Goal: Information Seeking & Learning: Learn about a topic

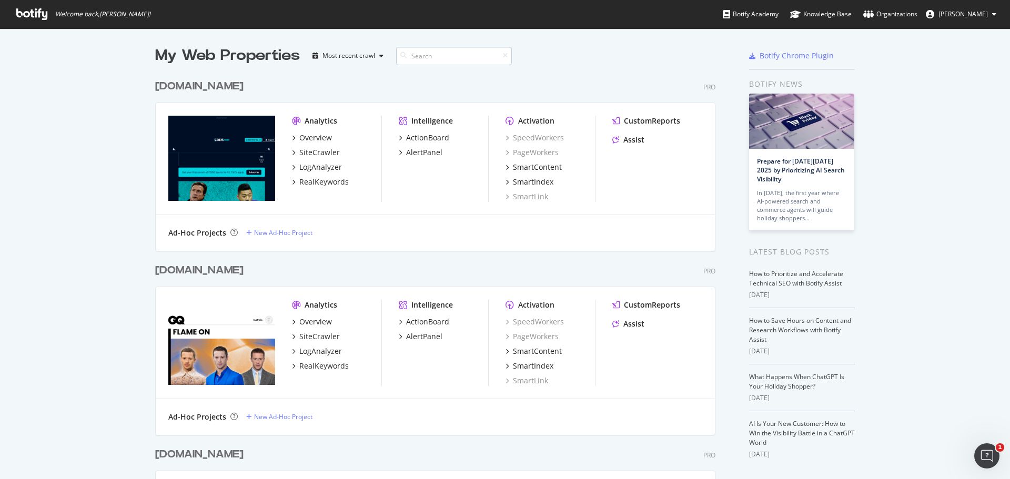
click at [415, 53] on input at bounding box center [454, 56] width 116 height 18
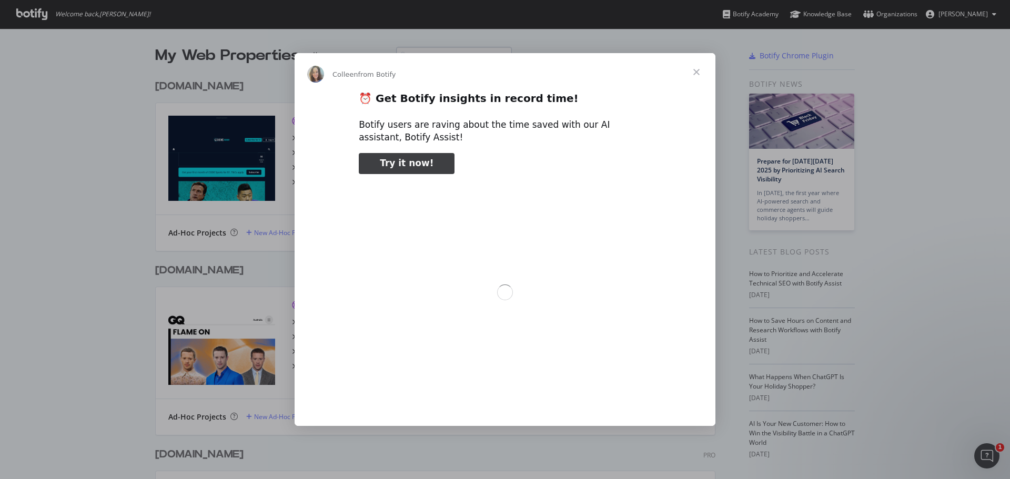
click at [415, 53] on div "Intercom messenger" at bounding box center [505, 239] width 1010 height 479
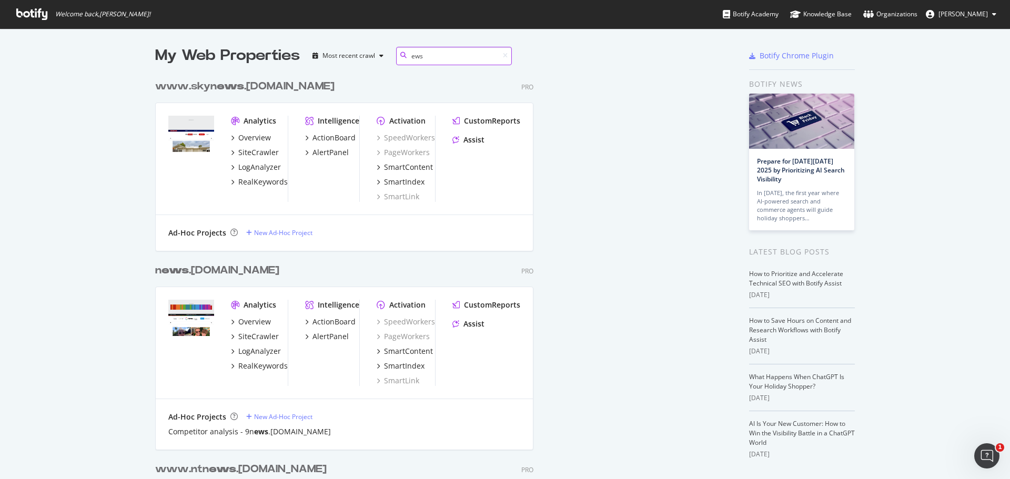
scroll to position [8, 8]
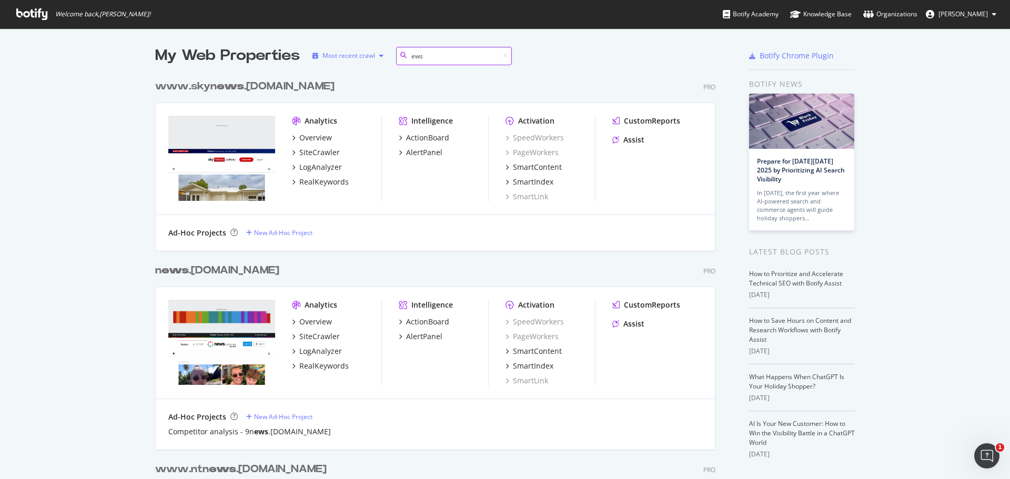
drag, startPoint x: 425, startPoint y: 57, endPoint x: 383, endPoint y: 54, distance: 42.2
click at [383, 54] on div "My Web Properties Most recent crawl ews" at bounding box center [404, 55] width 498 height 21
type input "[DOMAIN_NAME]"
click at [219, 271] on b "[DOMAIN_NAME]" at bounding box center [203, 270] width 96 height 11
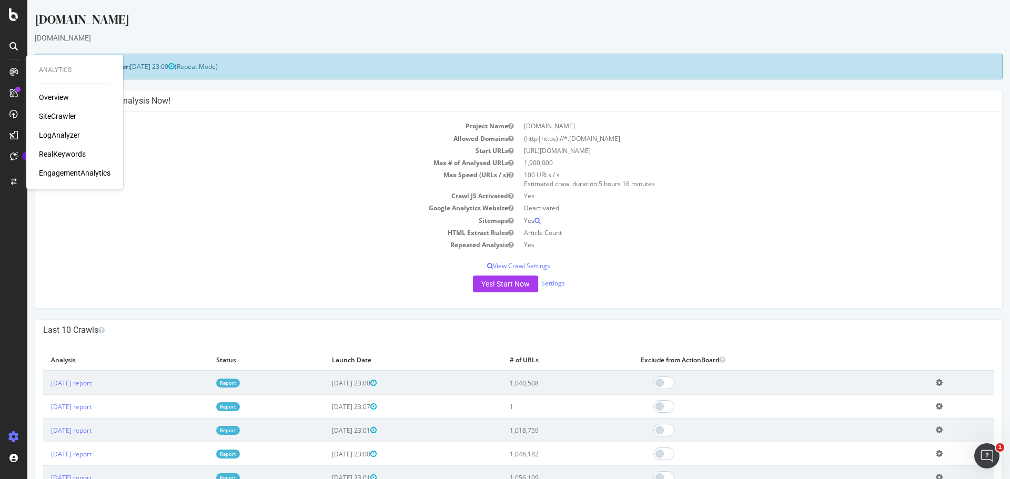
click at [61, 113] on div "SiteCrawler" at bounding box center [57, 116] width 37 height 11
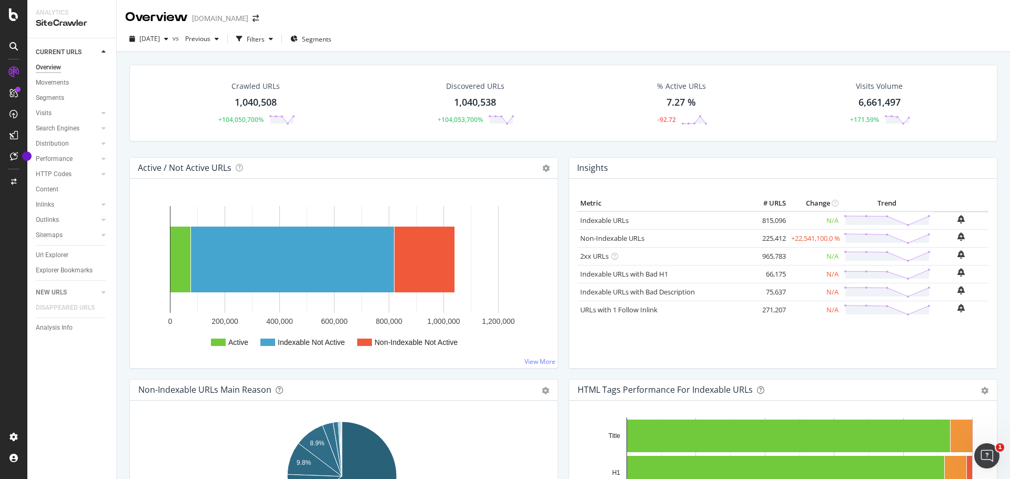
click at [265, 101] on div "1,040,508" at bounding box center [256, 103] width 42 height 14
click at [417, 31] on div "[DATE] vs Previous Filters Segments" at bounding box center [564, 41] width 894 height 21
click at [332, 43] on span "Segments" at bounding box center [316, 39] width 29 height 9
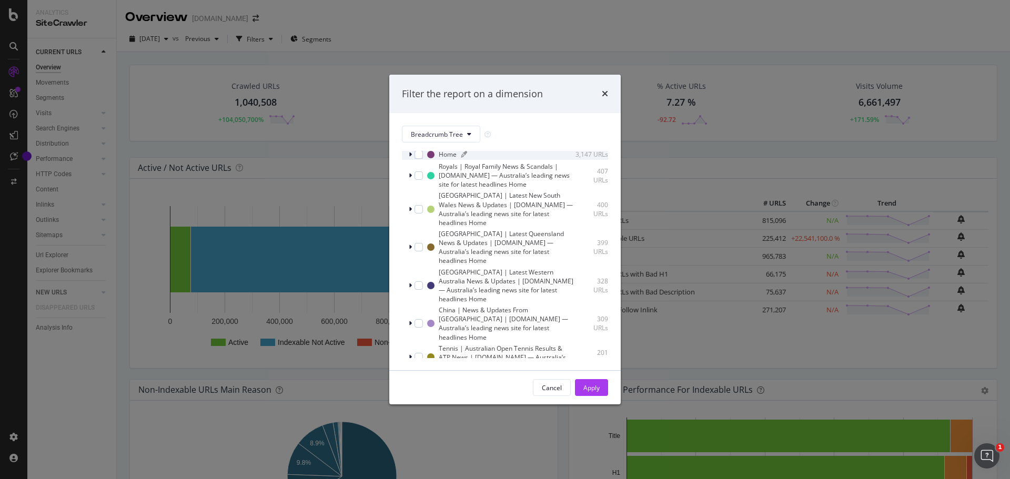
scroll to position [79, 0]
click at [467, 135] on icon "modal" at bounding box center [469, 134] width 4 height 6
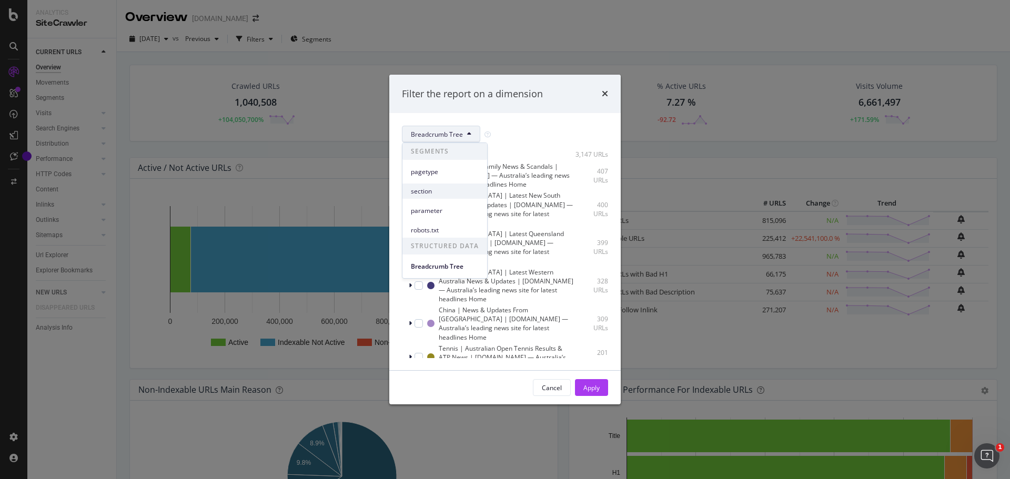
click at [435, 198] on div "section" at bounding box center [445, 191] width 85 height 15
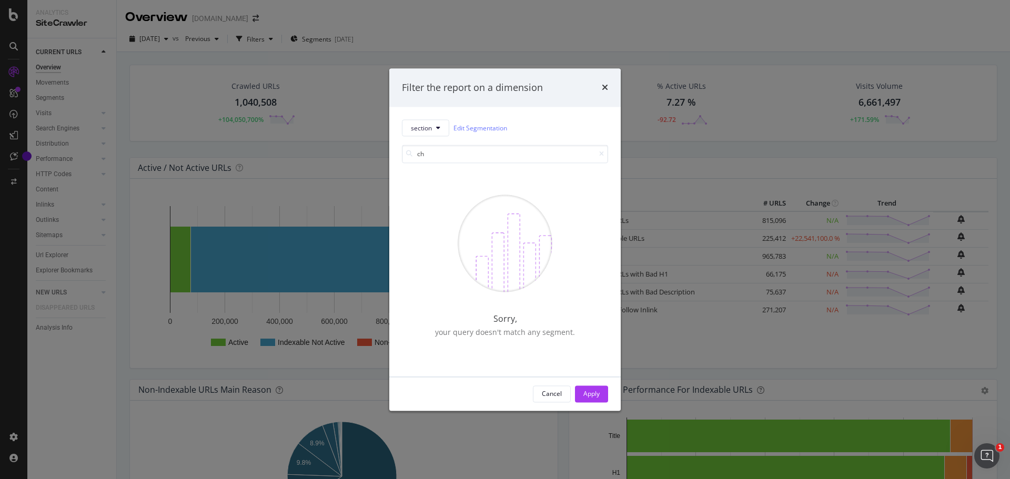
type input "c"
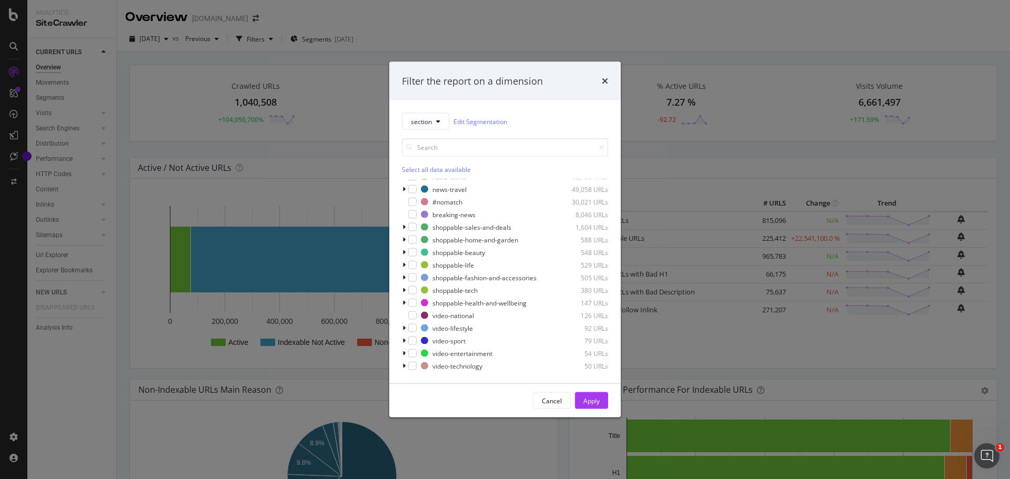
scroll to position [83, 0]
click at [412, 229] on div "modal" at bounding box center [412, 228] width 8 height 8
click at [413, 245] on div "shoppable-home-and-garden 588 URLs" at bounding box center [505, 240] width 206 height 11
click at [412, 242] on div "modal" at bounding box center [412, 240] width 8 height 8
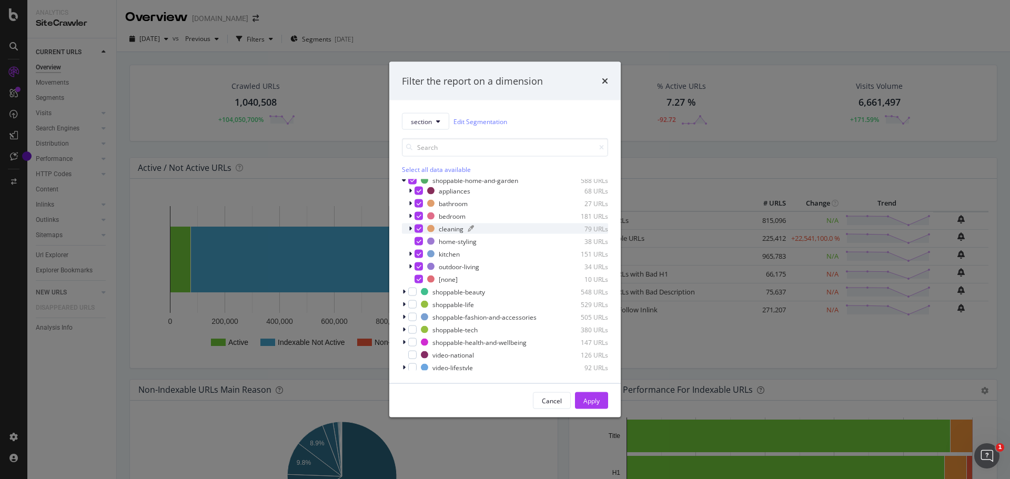
scroll to position [144, 0]
click at [415, 292] on div "modal" at bounding box center [412, 291] width 8 height 8
click at [412, 302] on div "modal" at bounding box center [412, 304] width 8 height 8
click at [557, 402] on div "Cancel" at bounding box center [552, 400] width 20 height 9
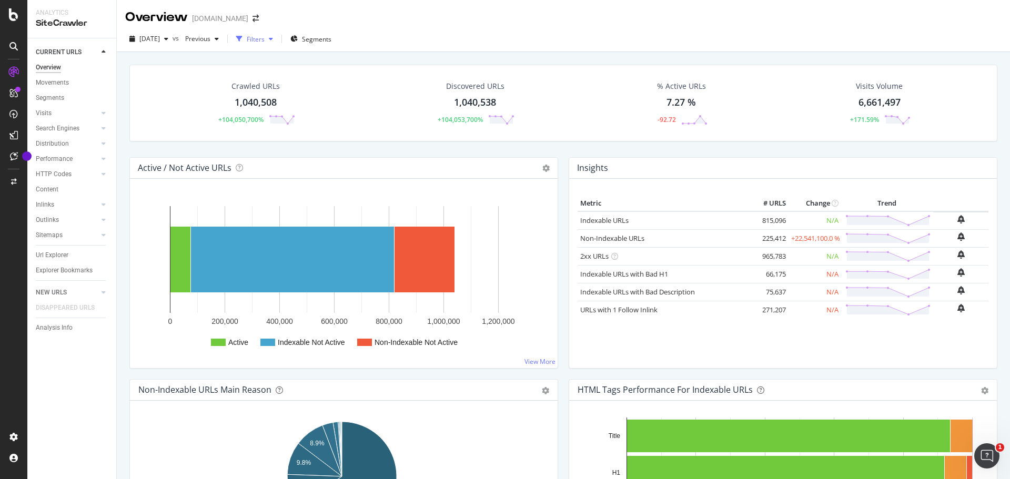
click at [273, 38] on icon "button" at bounding box center [271, 39] width 4 height 6
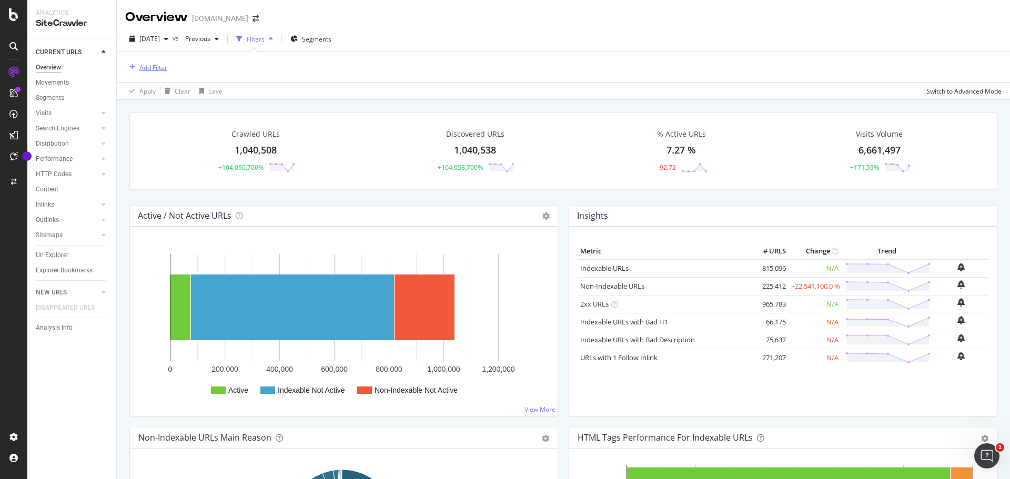
click at [149, 68] on div "Add Filter" at bounding box center [153, 67] width 28 height 9
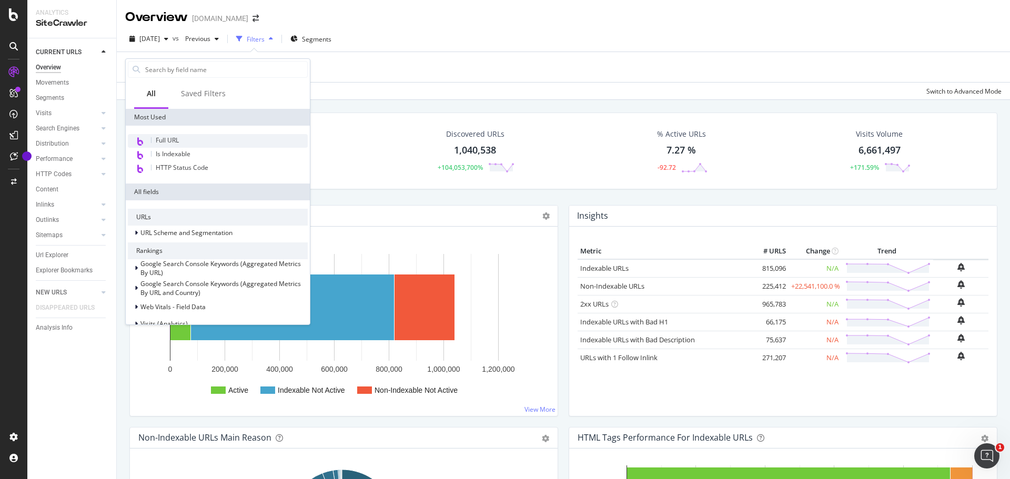
click at [192, 138] on div "Full URL" at bounding box center [218, 141] width 180 height 14
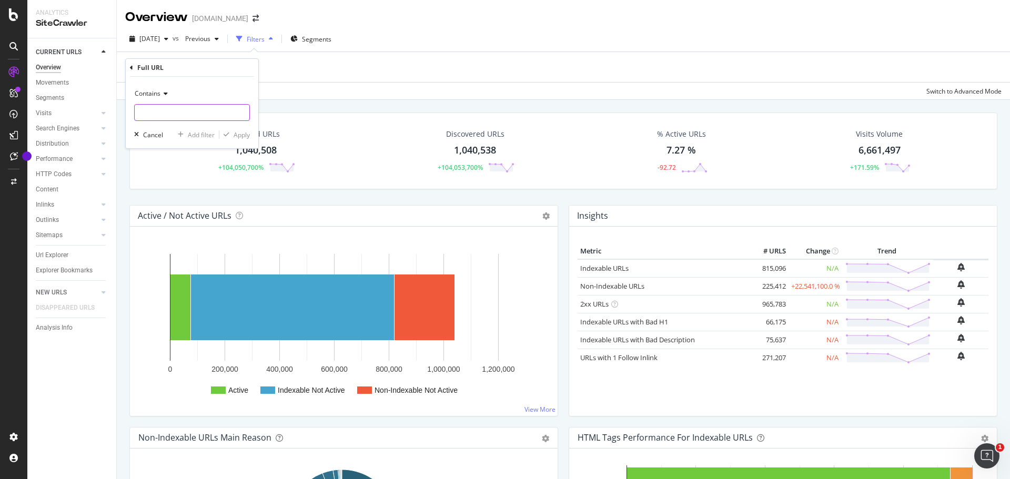
click at [181, 112] on input "text" at bounding box center [192, 112] width 115 height 17
paste input "[URL][DOMAIN_NAME]"
type input "[URL][DOMAIN_NAME]"
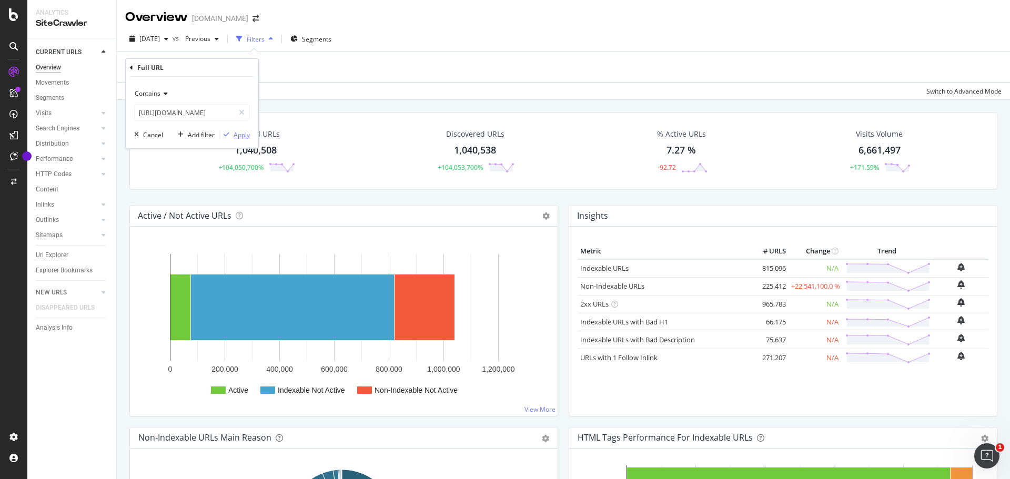
click at [242, 137] on div "Apply" at bounding box center [242, 135] width 16 height 9
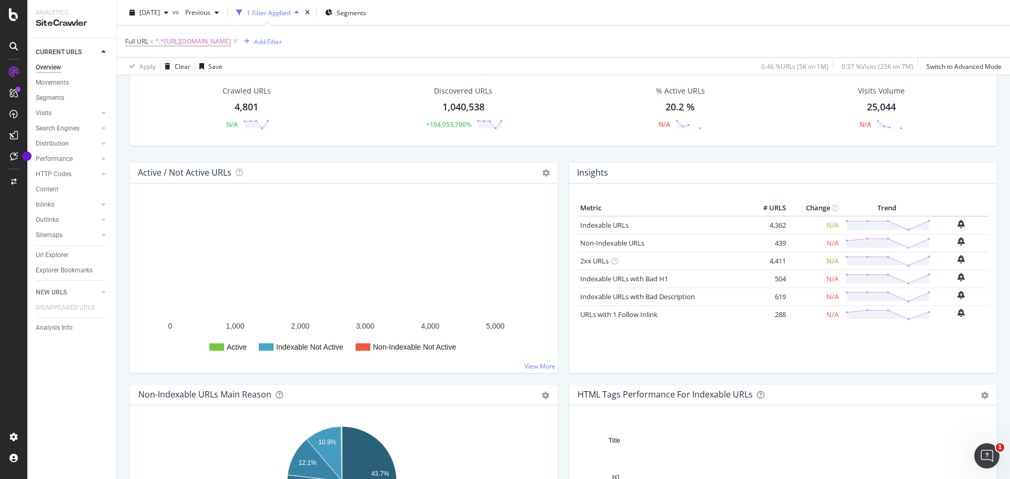
scroll to position [46, 0]
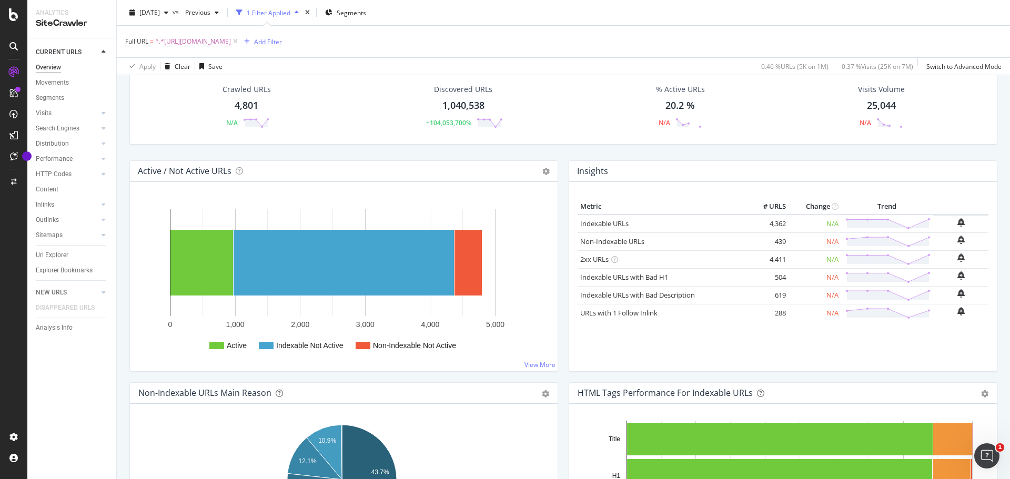
click at [746, 349] on div "Metric # URLS Change Trend Indexable URLs 4,362 N/A Non-Indexable URLs 439 N/A …" at bounding box center [783, 281] width 411 height 164
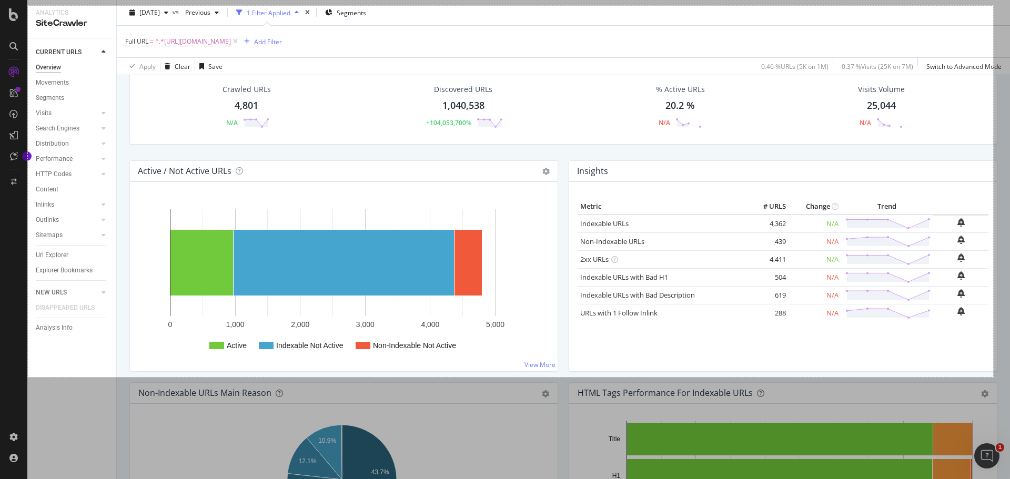
drag, startPoint x: 28, startPoint y: 6, endPoint x: 994, endPoint y: 377, distance: 1034.7
click at [994, 377] on div "1835 X 706" at bounding box center [505, 239] width 1010 height 479
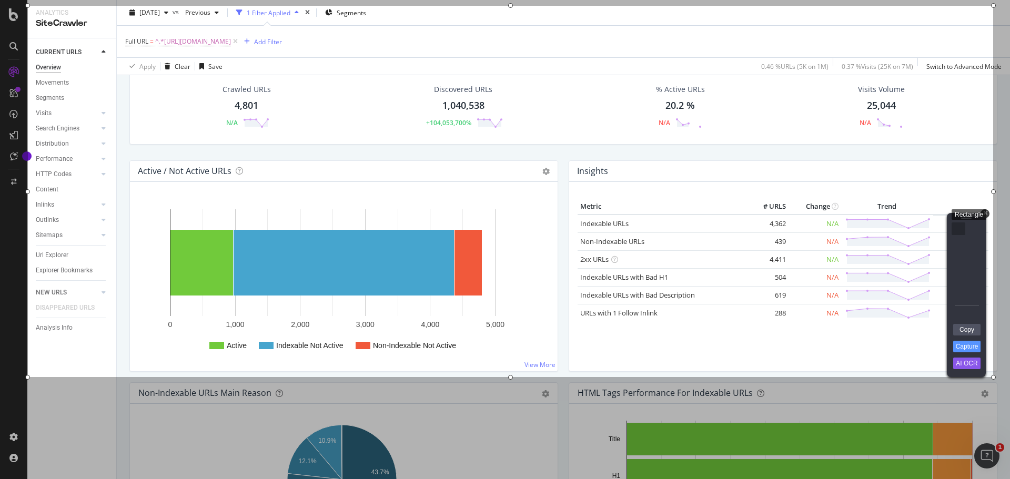
click at [958, 230] on div "Rectangle" at bounding box center [959, 229] width 14 height 13
click at [969, 333] on link "Copy" at bounding box center [967, 330] width 27 height 12
